Goal: Information Seeking & Learning: Learn about a topic

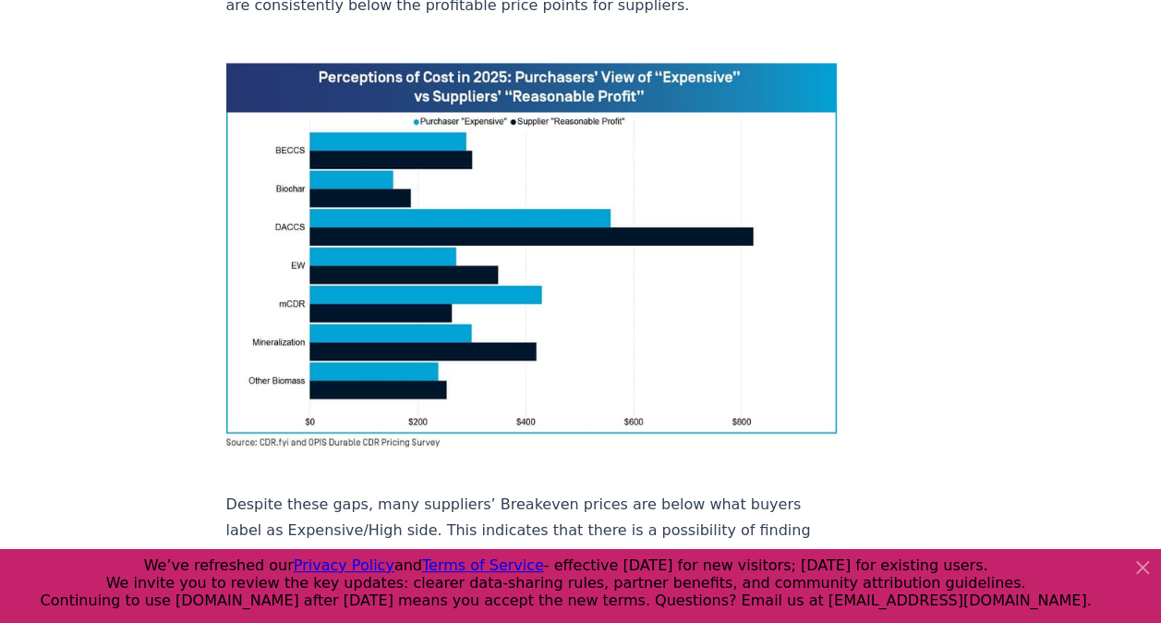
scroll to position [1478, 0]
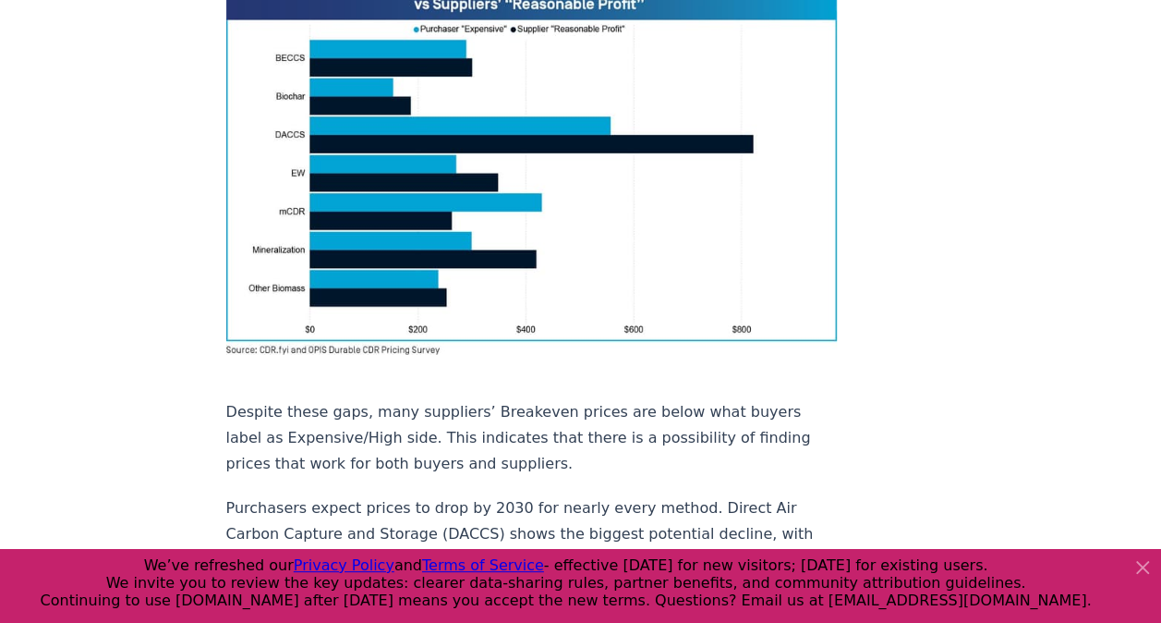
click at [1145, 571] on icon at bounding box center [1142, 567] width 11 height 11
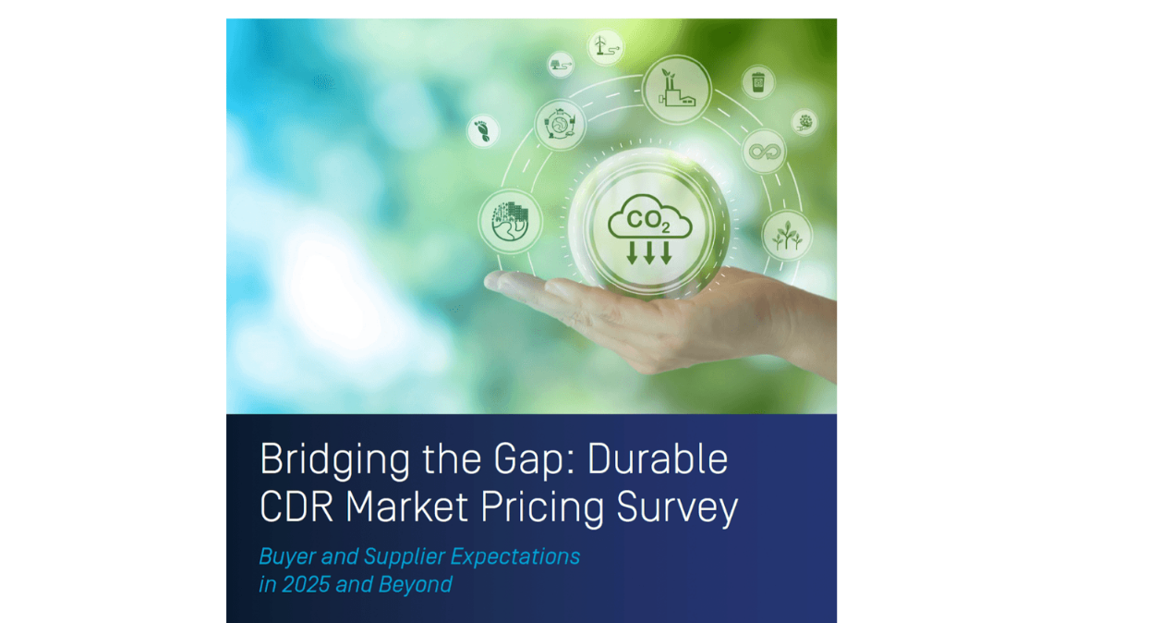
scroll to position [3973, 0]
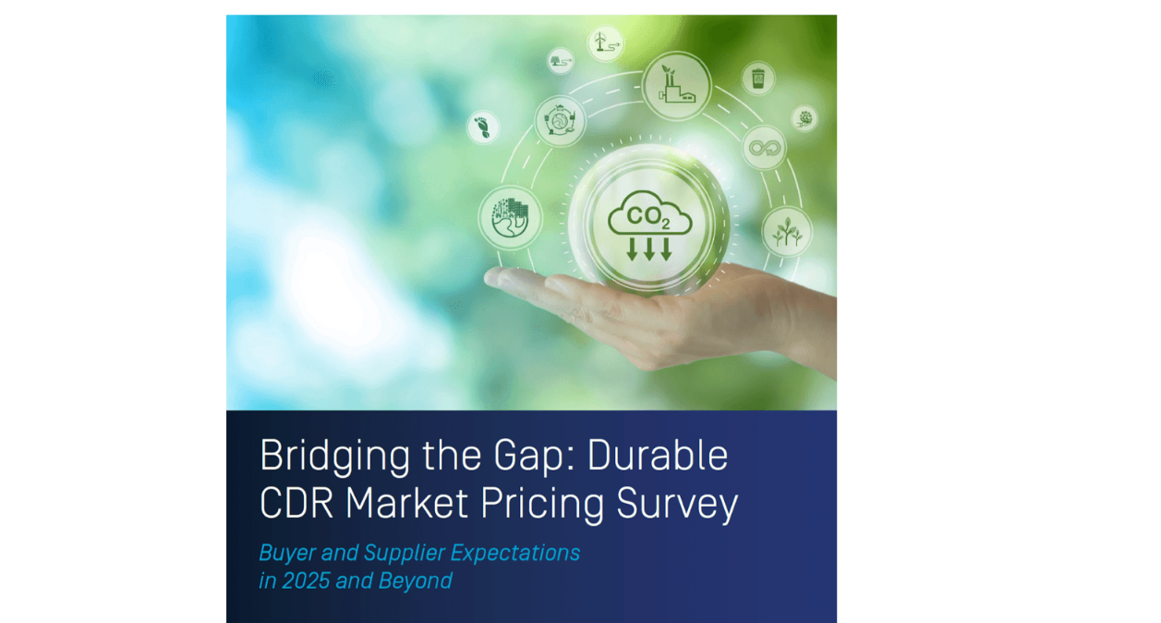
click at [510, 325] on img at bounding box center [532, 312] width 612 height 797
click at [456, 239] on img at bounding box center [532, 312] width 612 height 797
click at [527, 263] on img at bounding box center [532, 312] width 612 height 797
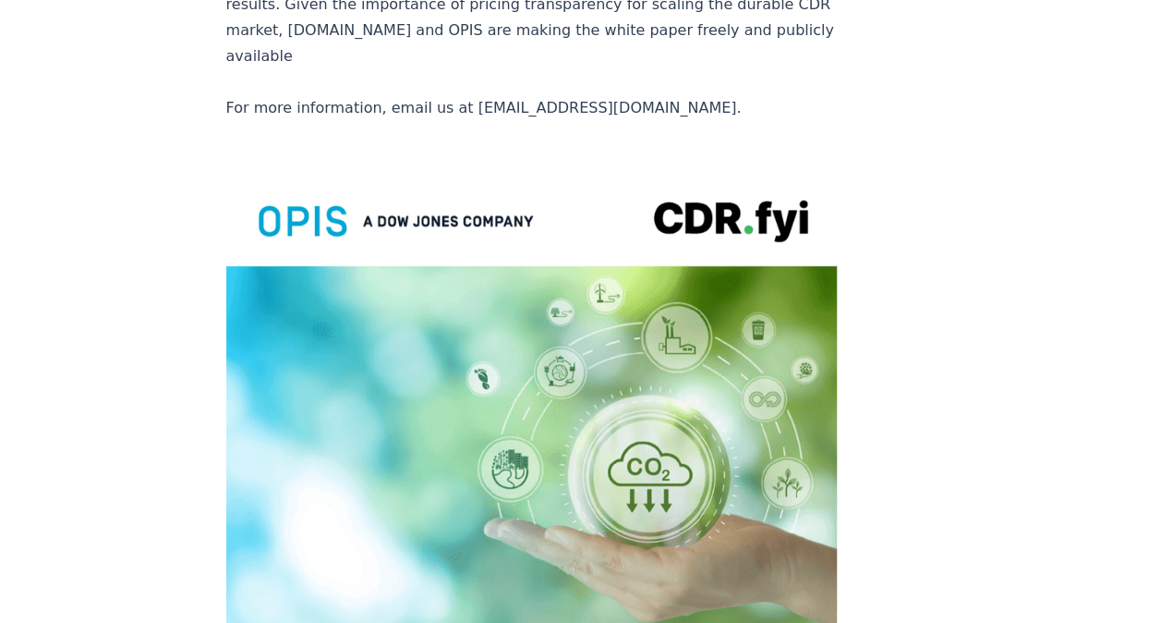
scroll to position [3604, 0]
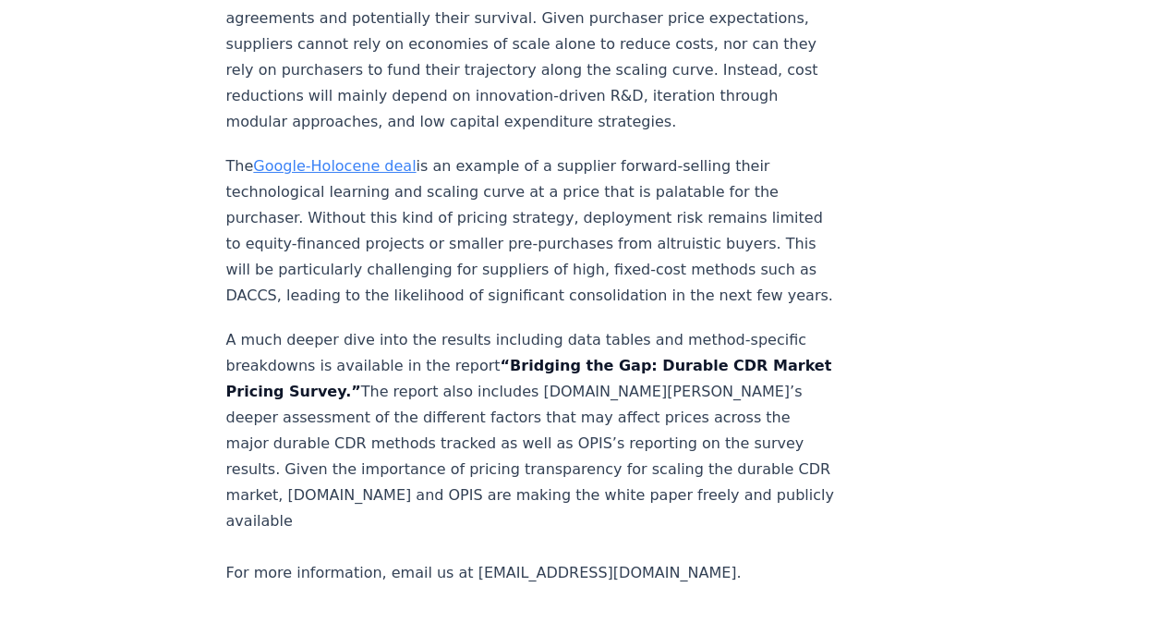
scroll to position [3234, 0]
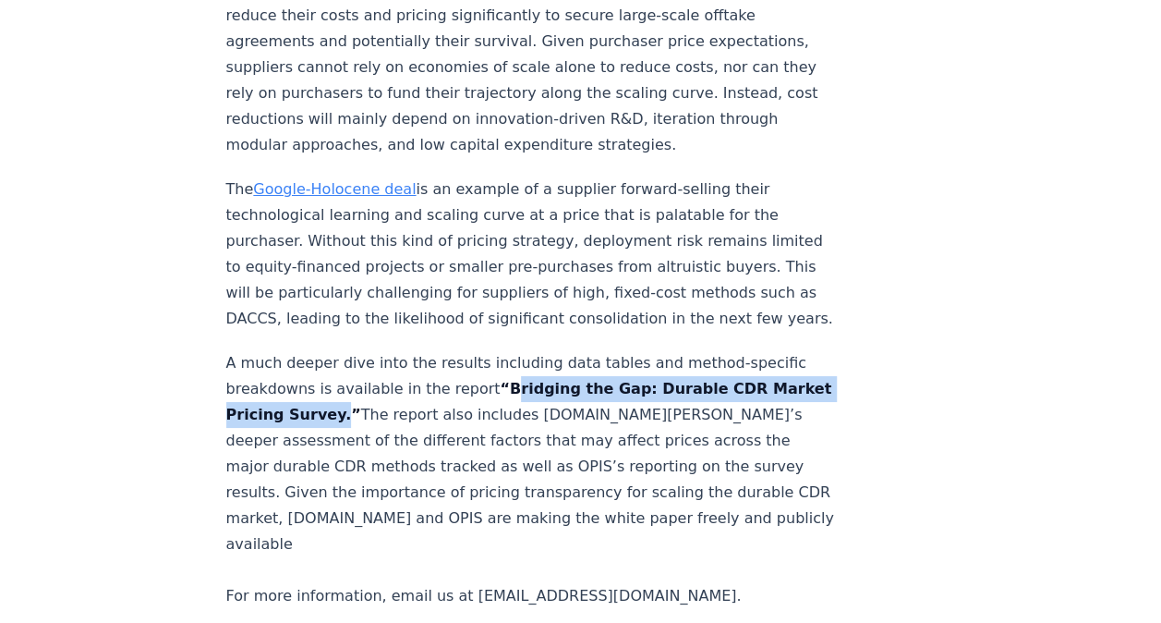
drag, startPoint x: 482, startPoint y: 331, endPoint x: 384, endPoint y: 358, distance: 101.5
click at [384, 380] on strong "“Bridging the Gap: Durable CDR Market Pricing Survey.”" at bounding box center [529, 401] width 606 height 43
drag, startPoint x: 384, startPoint y: 358, endPoint x: 362, endPoint y: 359, distance: 22.2
copy strong "Bridging the Gap: Durable CDR Market Pricing Survey"
